Goal: Navigation & Orientation: Go to known website

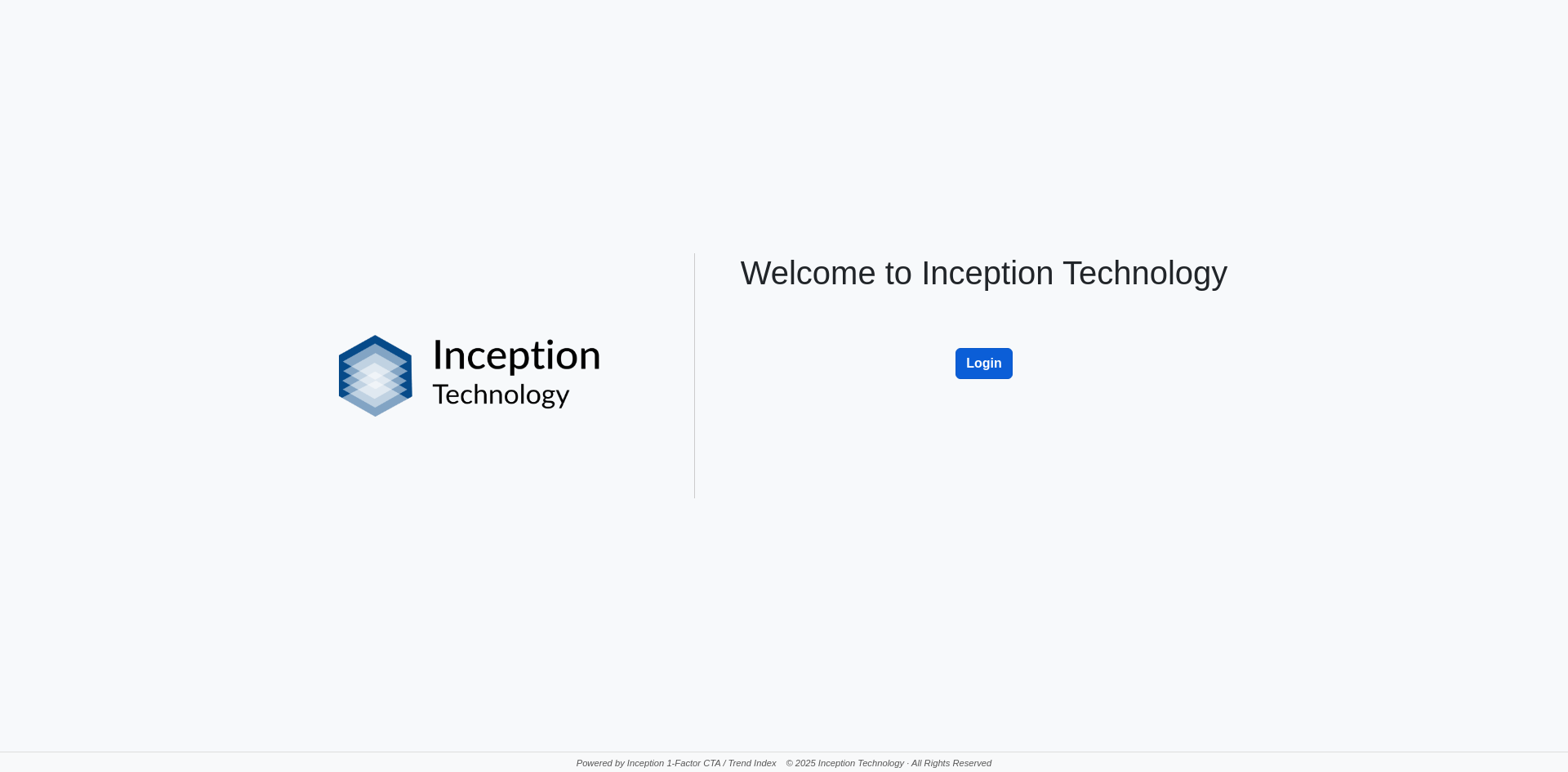
click at [987, 367] on button "Login" at bounding box center [983, 364] width 57 height 31
